Goal: Complete application form

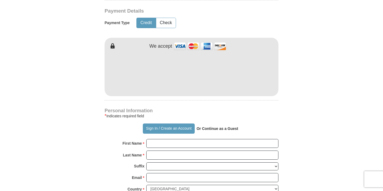
scroll to position [272, 0]
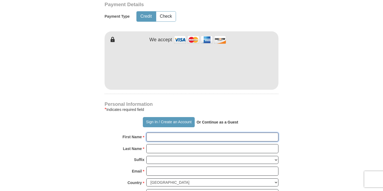
click at [273, 135] on input "First Name *" at bounding box center [212, 136] width 132 height 9
click at [175, 137] on input "First Name *" at bounding box center [212, 136] width 132 height 9
click at [155, 135] on input "Mmari" at bounding box center [212, 136] width 132 height 9
type input "Mari"
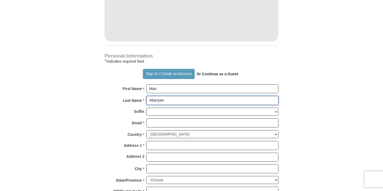
scroll to position [323, 0]
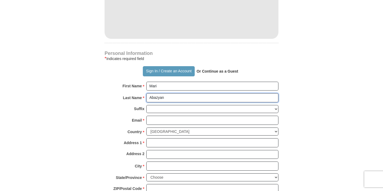
type input "Abazyan"
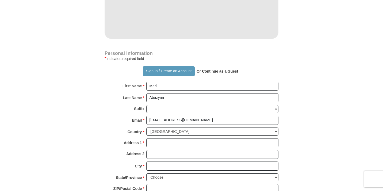
click at [176, 116] on input "[EMAIL_ADDRESS][DOMAIN_NAME]" at bounding box center [212, 120] width 132 height 9
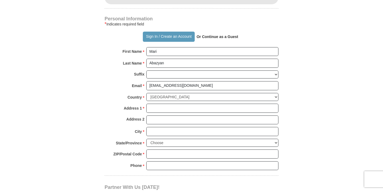
scroll to position [358, 0]
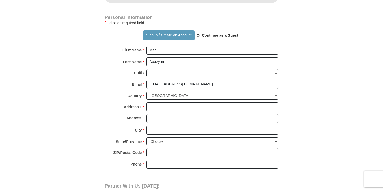
type input "[EMAIL_ADDRESS][DOMAIN_NAME]"
type input "8673 [GEOGRAPHIC_DATA] Dr"
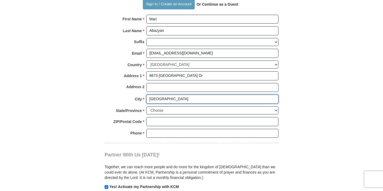
scroll to position [390, 0]
type input "[GEOGRAPHIC_DATA]"
select select "NV"
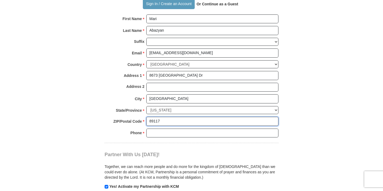
type input "89117"
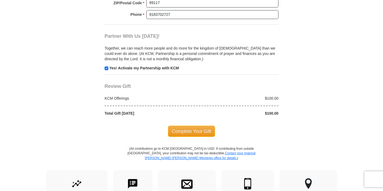
scroll to position [517, 0]
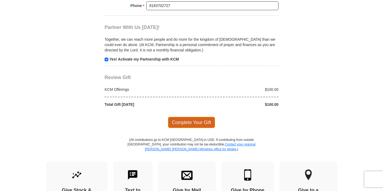
type input "8183702727"
click at [179, 117] on span "Complete Your Gift" at bounding box center [191, 122] width 47 height 11
